Goal: Navigation & Orientation: Find specific page/section

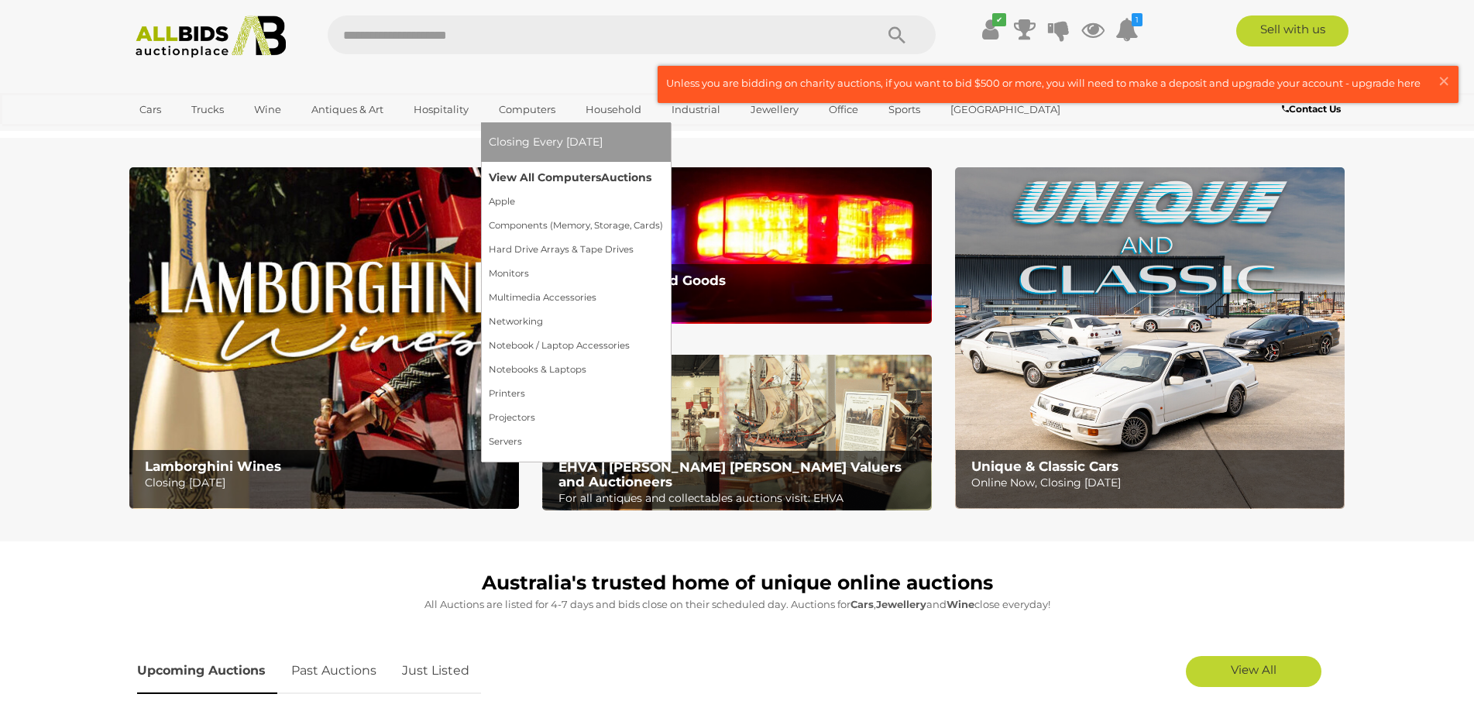
click at [579, 178] on link "View All Computers Auctions" at bounding box center [576, 178] width 174 height 24
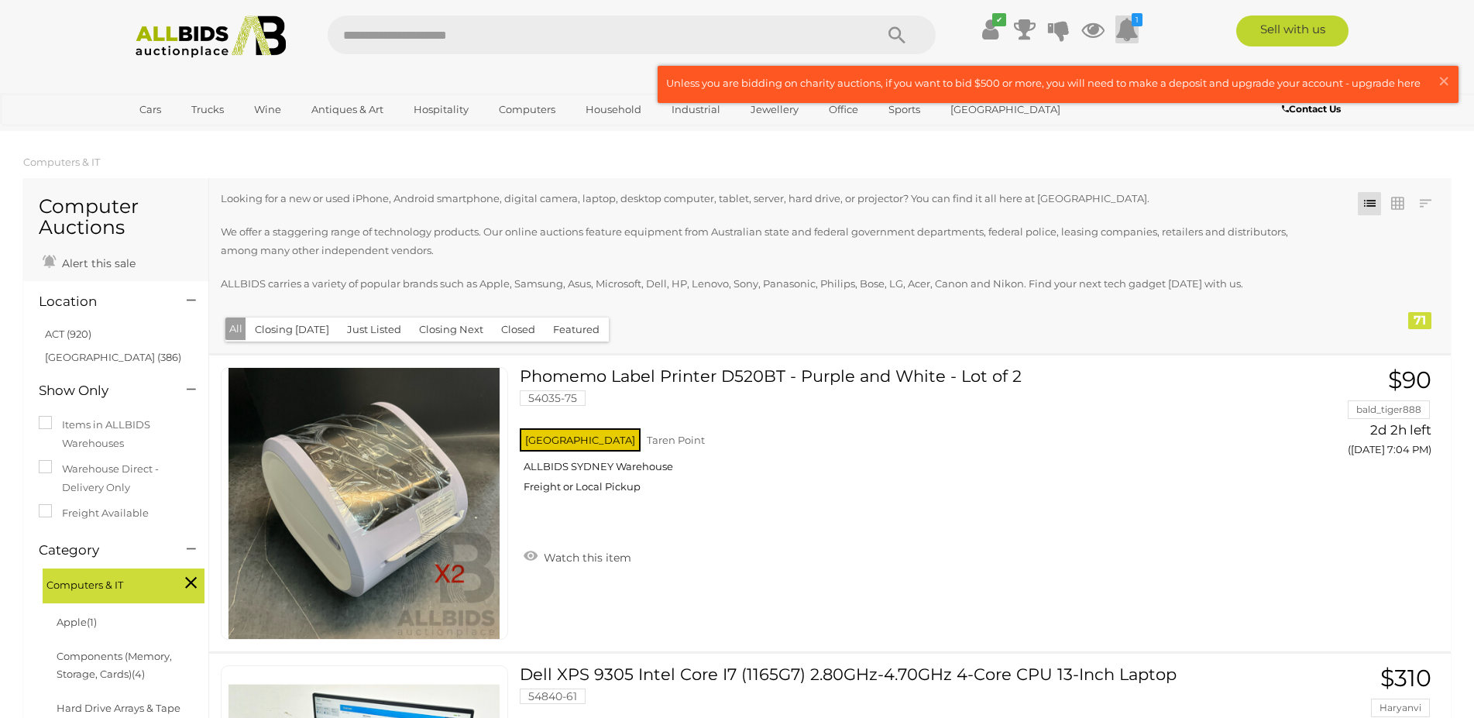
click at [1118, 34] on icon at bounding box center [1126, 29] width 23 height 28
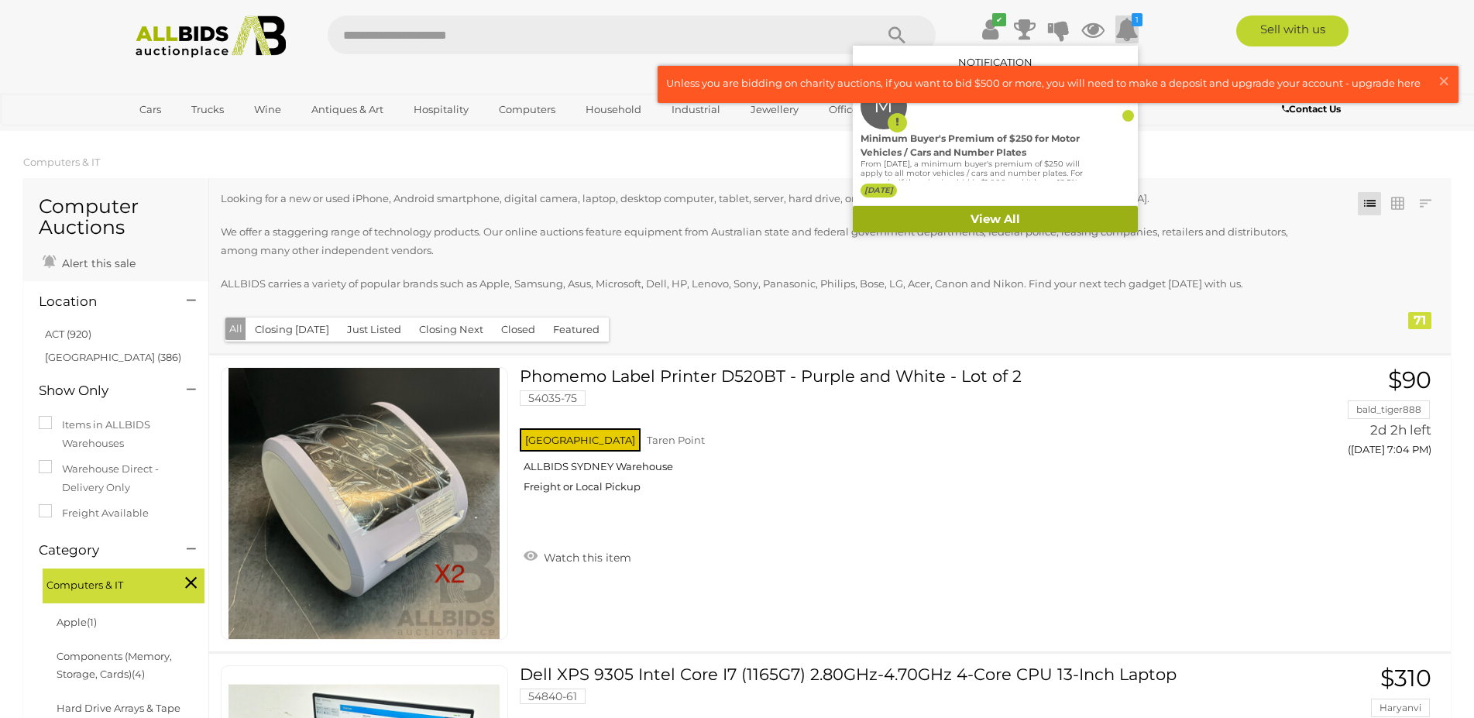
click at [1063, 206] on link "View All" at bounding box center [995, 219] width 285 height 27
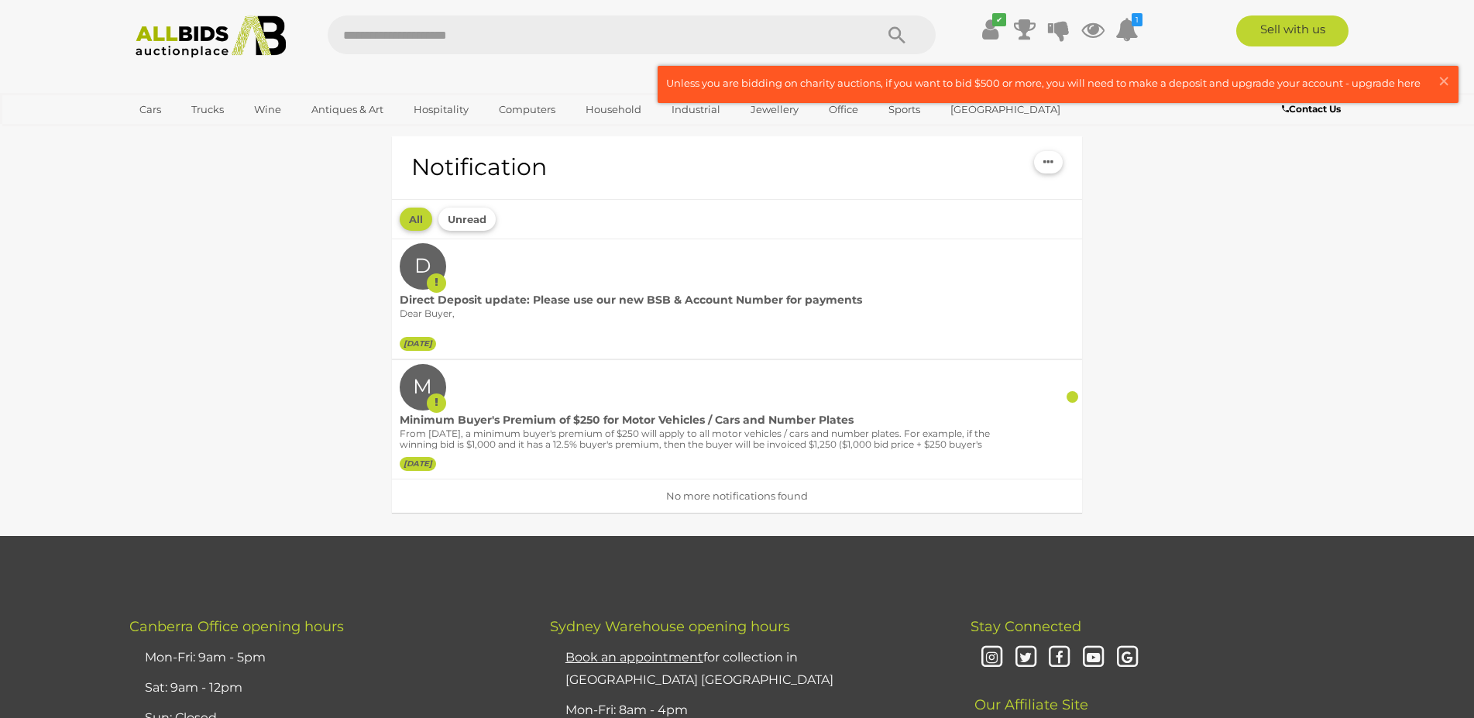
click at [169, 48] on img at bounding box center [211, 36] width 168 height 43
